Goal: Task Accomplishment & Management: Complete application form

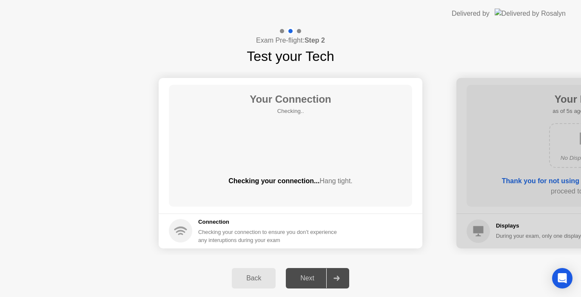
click at [296, 278] on div "Next" at bounding box center [308, 278] width 38 height 8
click at [337, 280] on icon at bounding box center [337, 277] width 6 height 5
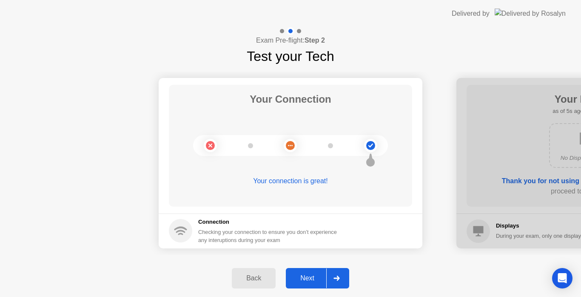
click at [341, 278] on div at bounding box center [336, 278] width 20 height 20
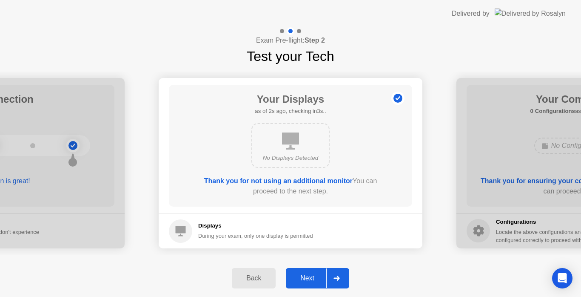
click at [341, 278] on div at bounding box center [336, 278] width 20 height 20
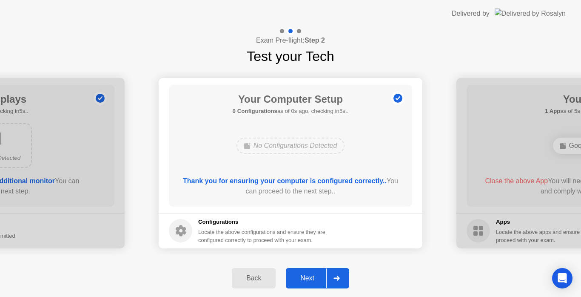
click at [341, 278] on div at bounding box center [336, 278] width 20 height 20
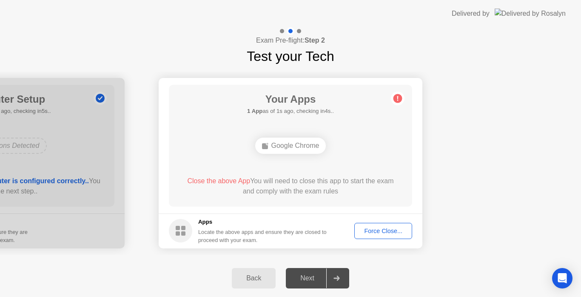
click at [376, 233] on div "Force Close..." at bounding box center [384, 230] width 52 height 7
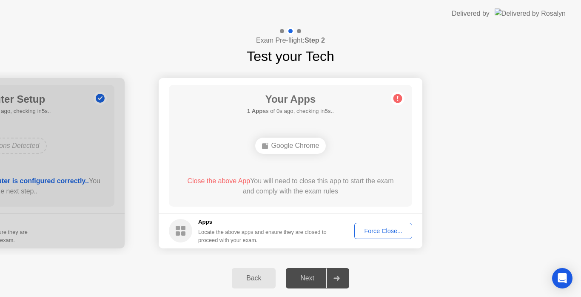
click at [342, 277] on div at bounding box center [336, 278] width 20 height 20
click at [309, 278] on div "Next" at bounding box center [308, 278] width 38 height 8
click at [377, 230] on div "Force Close..." at bounding box center [384, 230] width 52 height 7
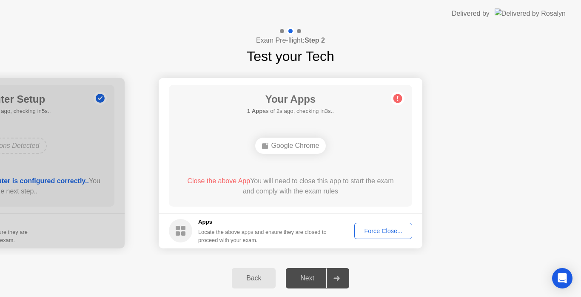
click at [399, 98] on circle at bounding box center [398, 98] width 9 height 9
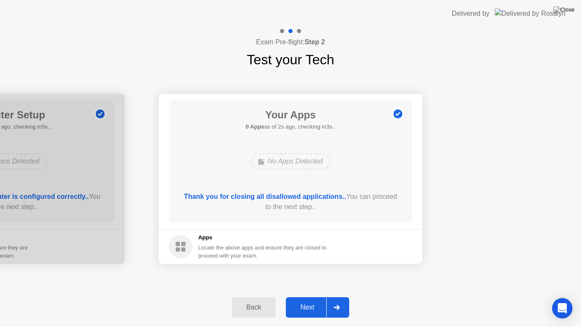
click at [304, 296] on div "Next" at bounding box center [308, 307] width 38 height 8
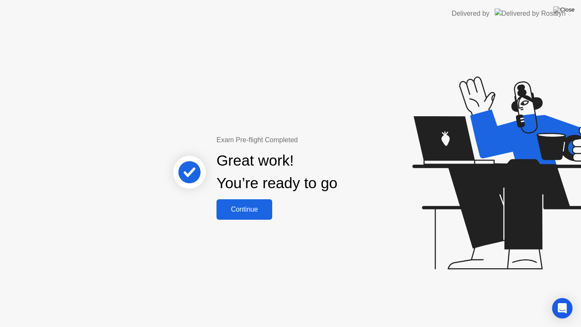
click at [247, 210] on div "Continue" at bounding box center [244, 210] width 51 height 8
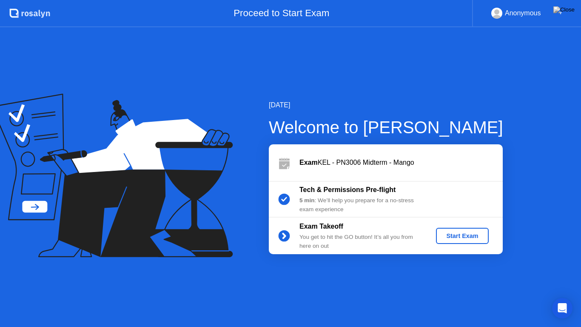
click at [465, 235] on div "Start Exam" at bounding box center [463, 235] width 46 height 7
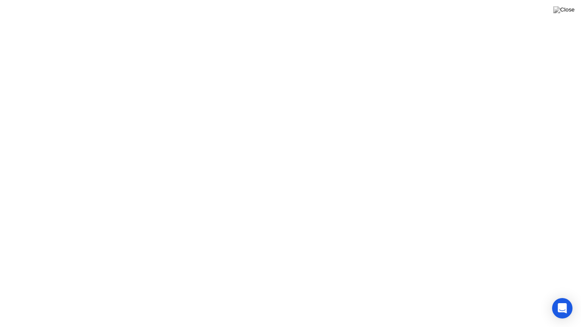
click div
click at [566, 15] on button at bounding box center [565, 9] width 26 height 11
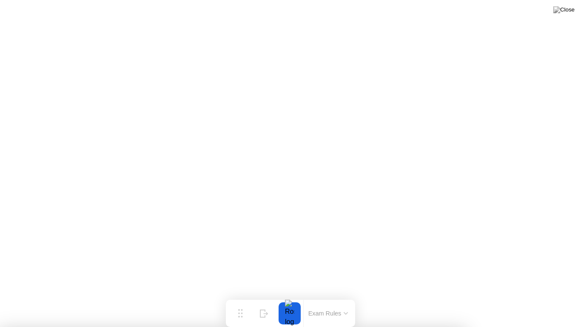
click at [568, 10] on img at bounding box center [564, 9] width 21 height 7
click at [337, 296] on div at bounding box center [290, 327] width 581 height 0
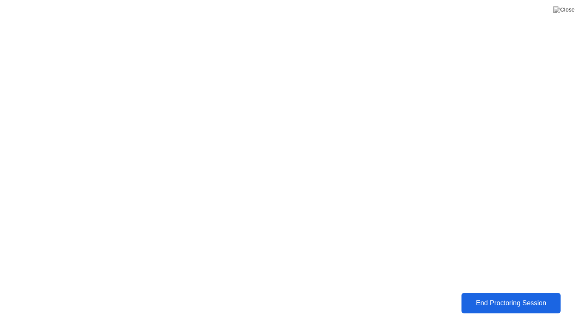
click at [519, 296] on div "End Proctoring Session" at bounding box center [511, 303] width 94 height 8
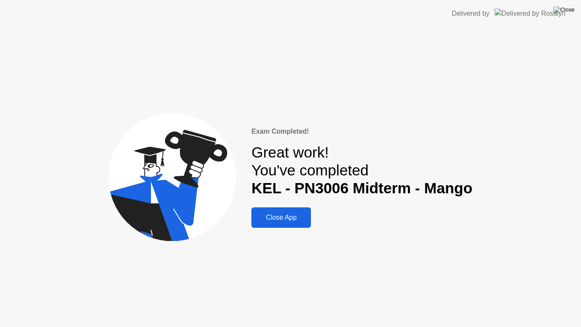
click at [568, 10] on img at bounding box center [564, 9] width 21 height 7
